Goal: Information Seeking & Learning: Learn about a topic

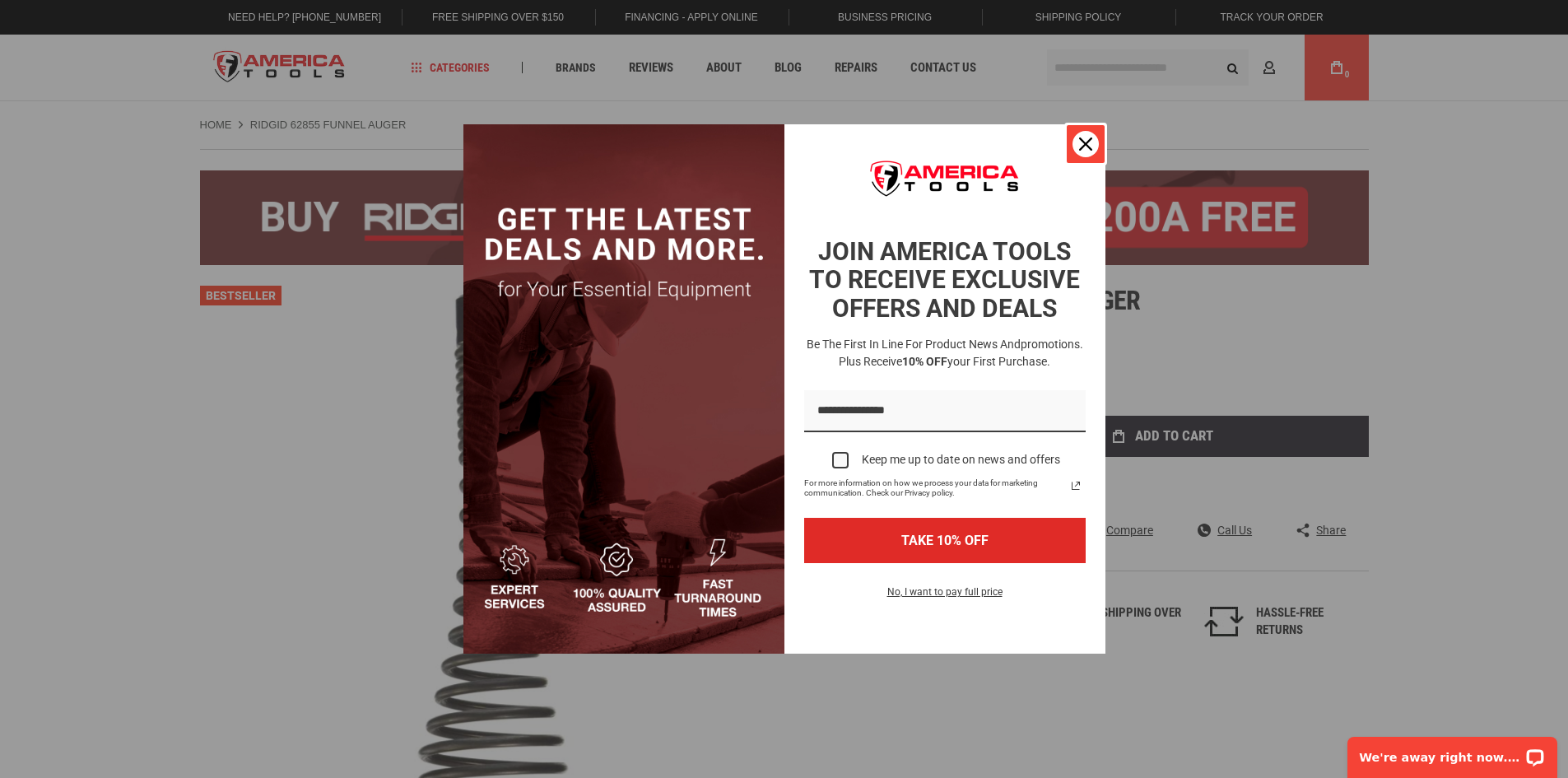
click at [1097, 135] on button "Close" at bounding box center [1086, 145] width 40 height 40
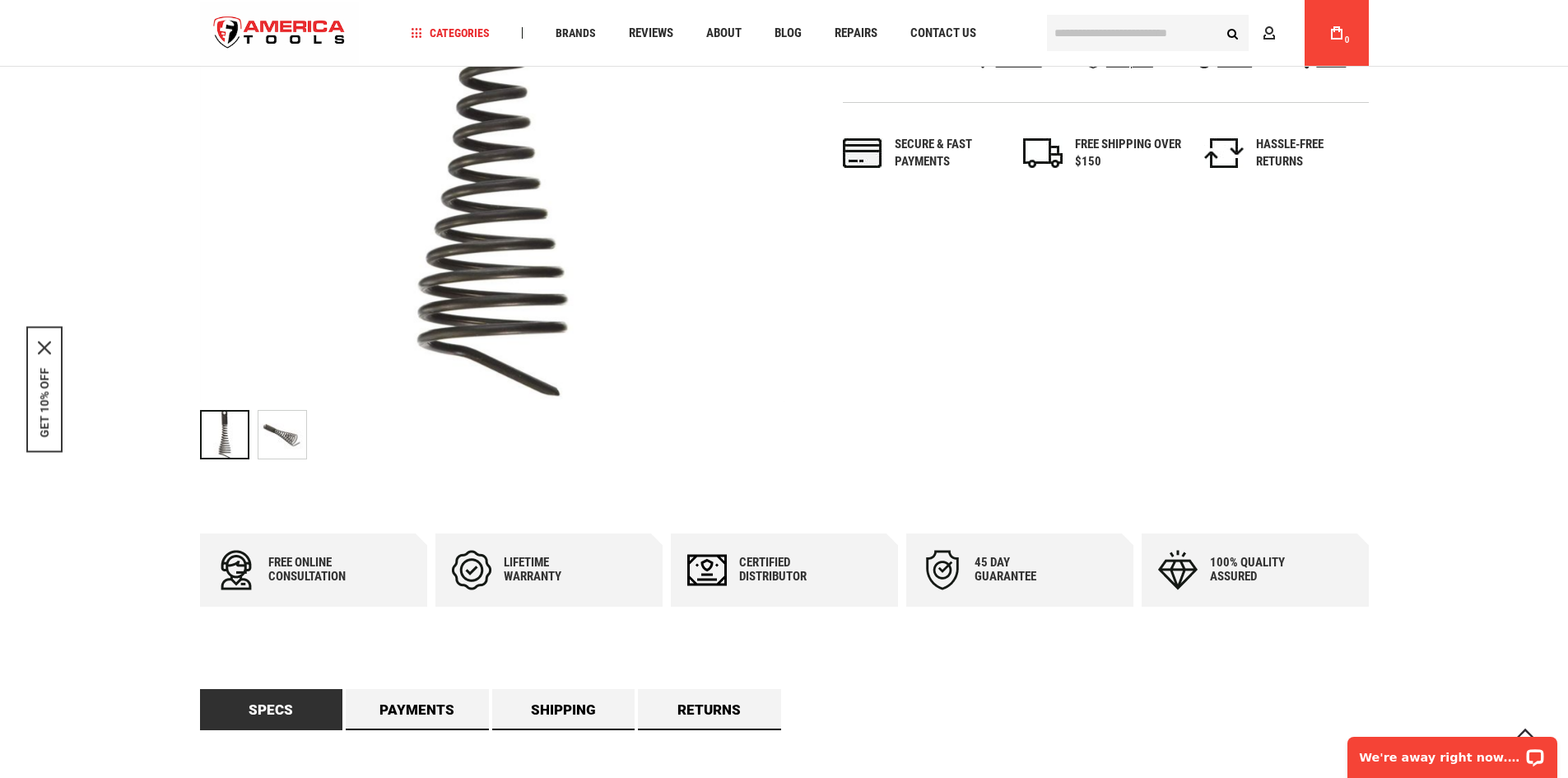
scroll to position [494, 0]
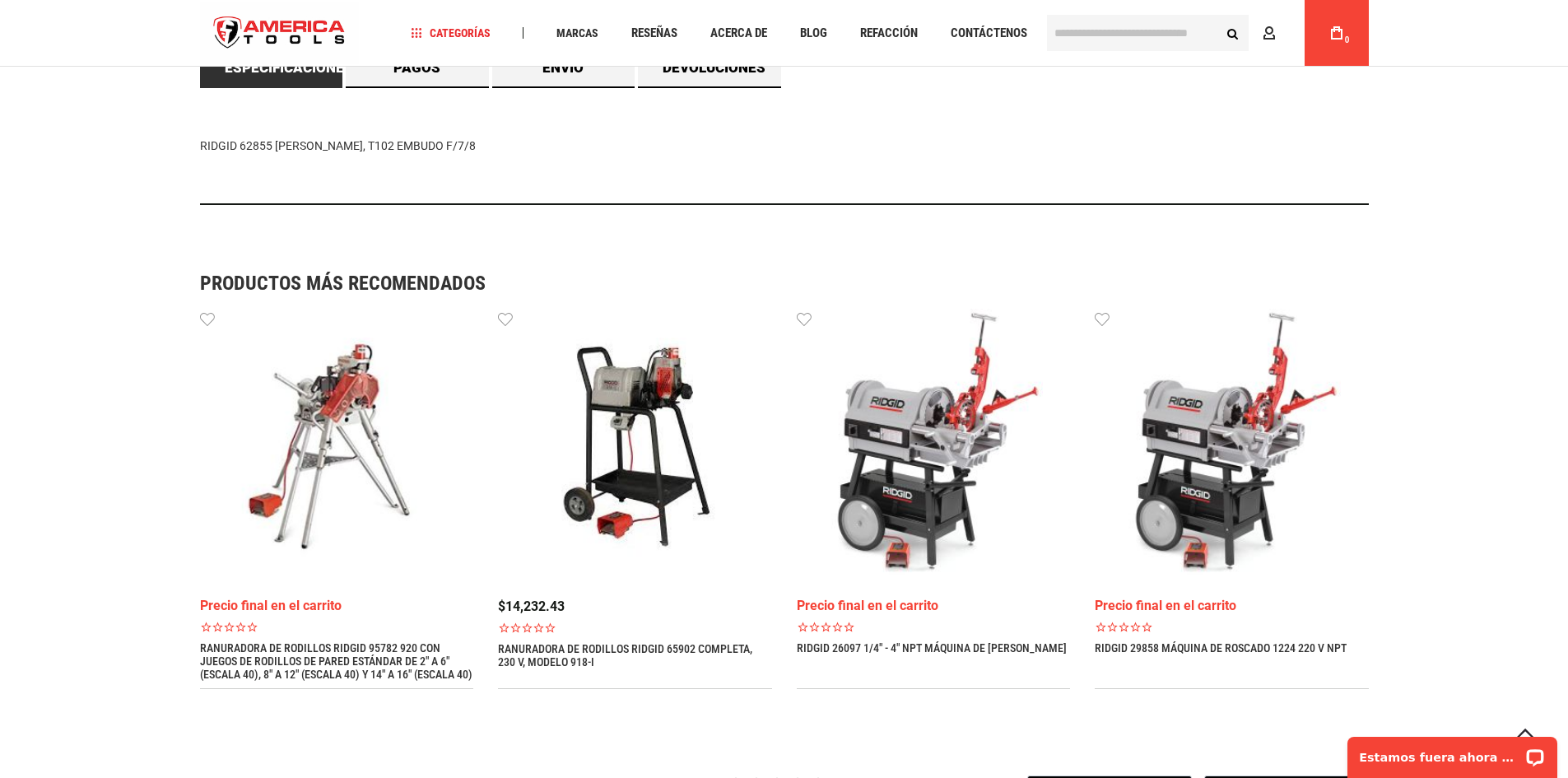
scroll to position [1070, 0]
